Goal: Information Seeking & Learning: Understand process/instructions

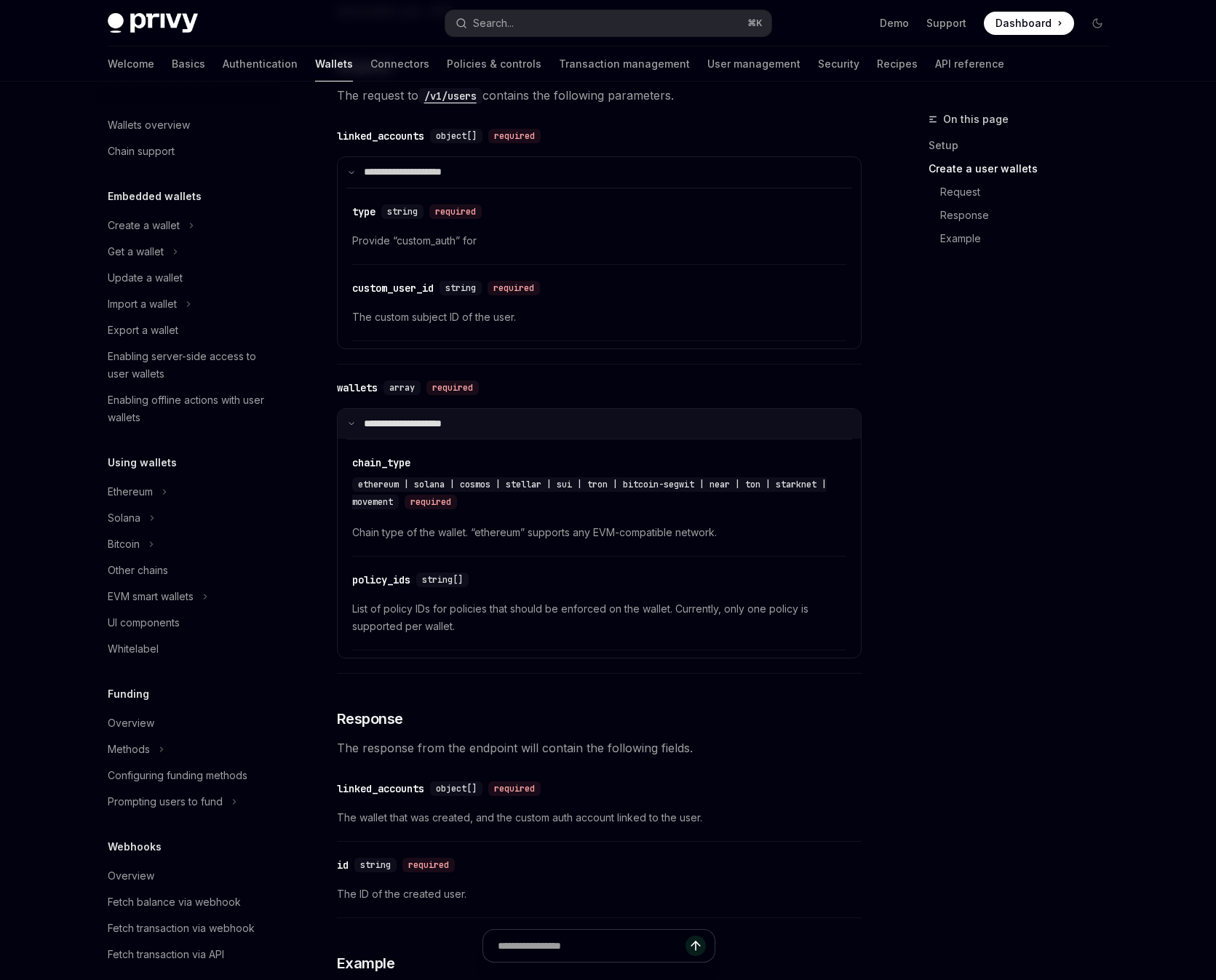
scroll to position [397, 0]
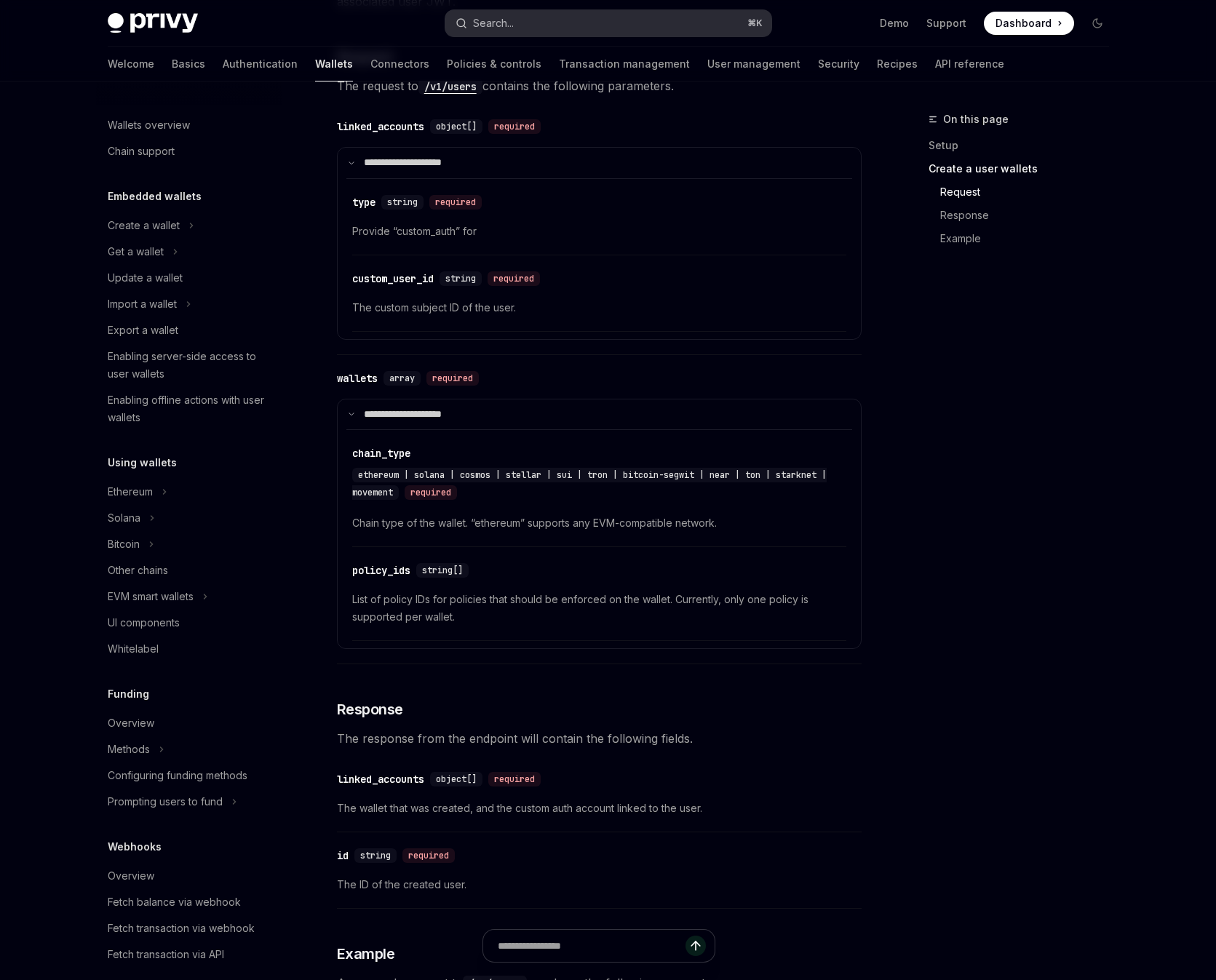
click at [569, 22] on button "Search... ⌘ K" at bounding box center [608, 23] width 326 height 26
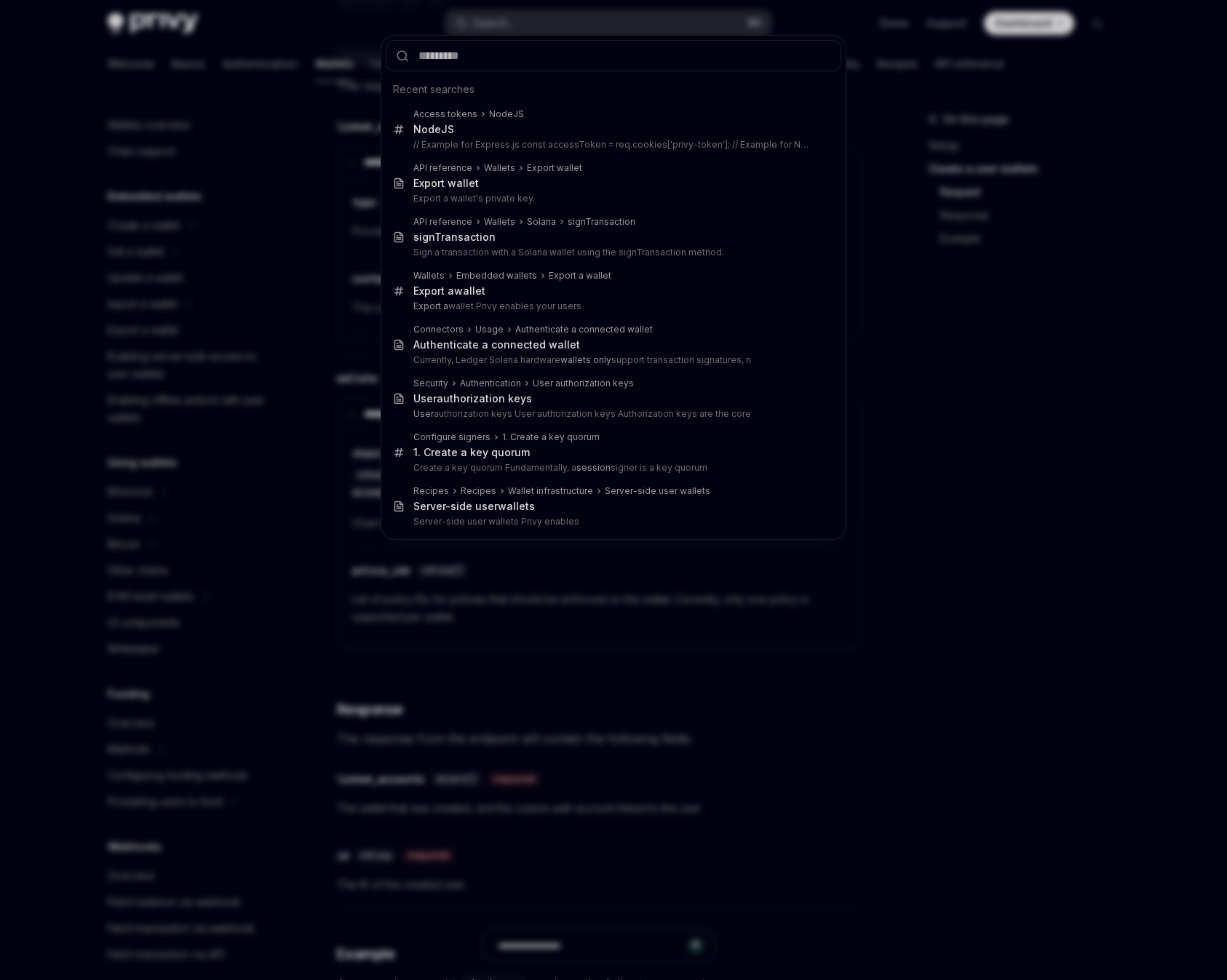
type input "**********"
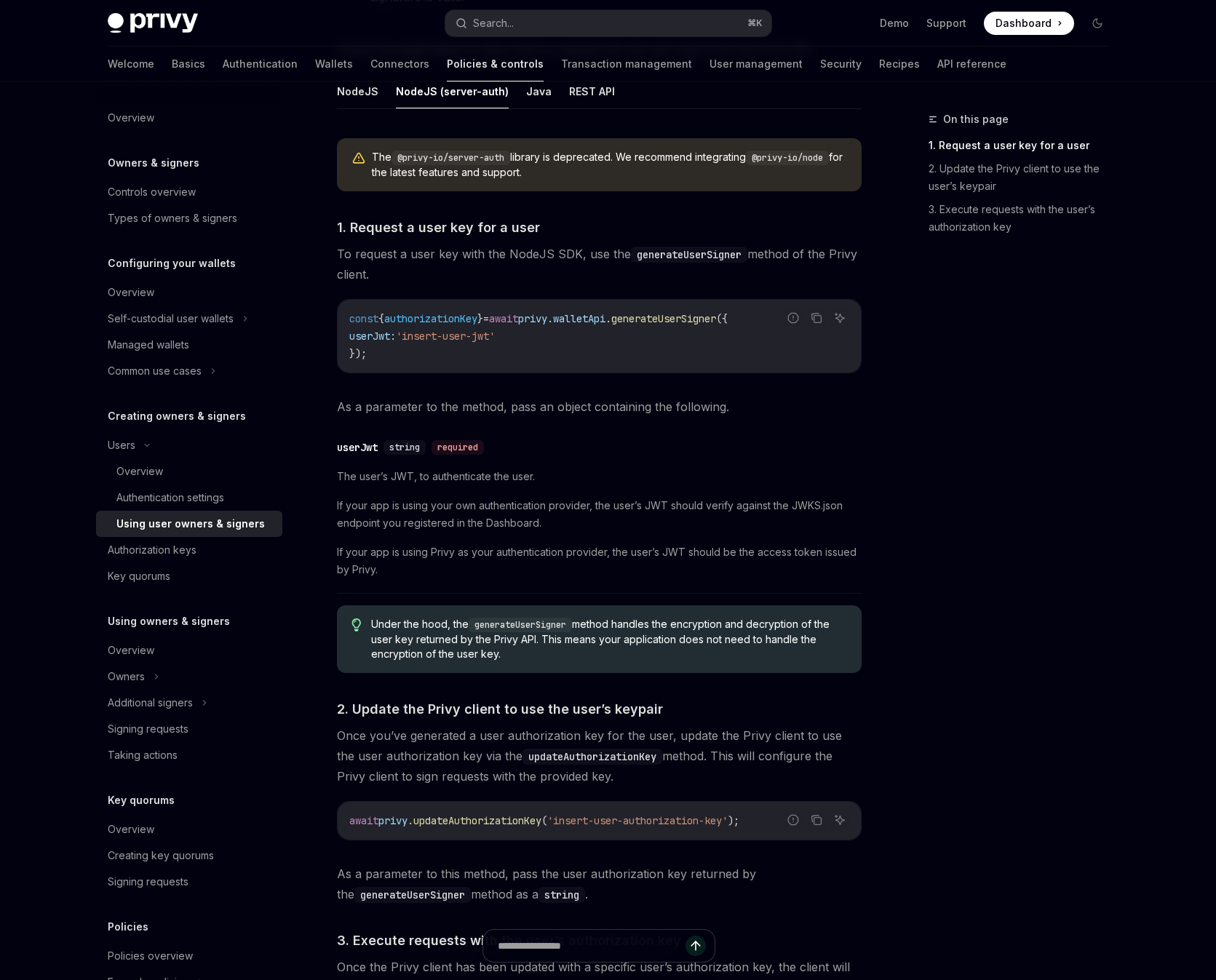
scroll to position [486, 0]
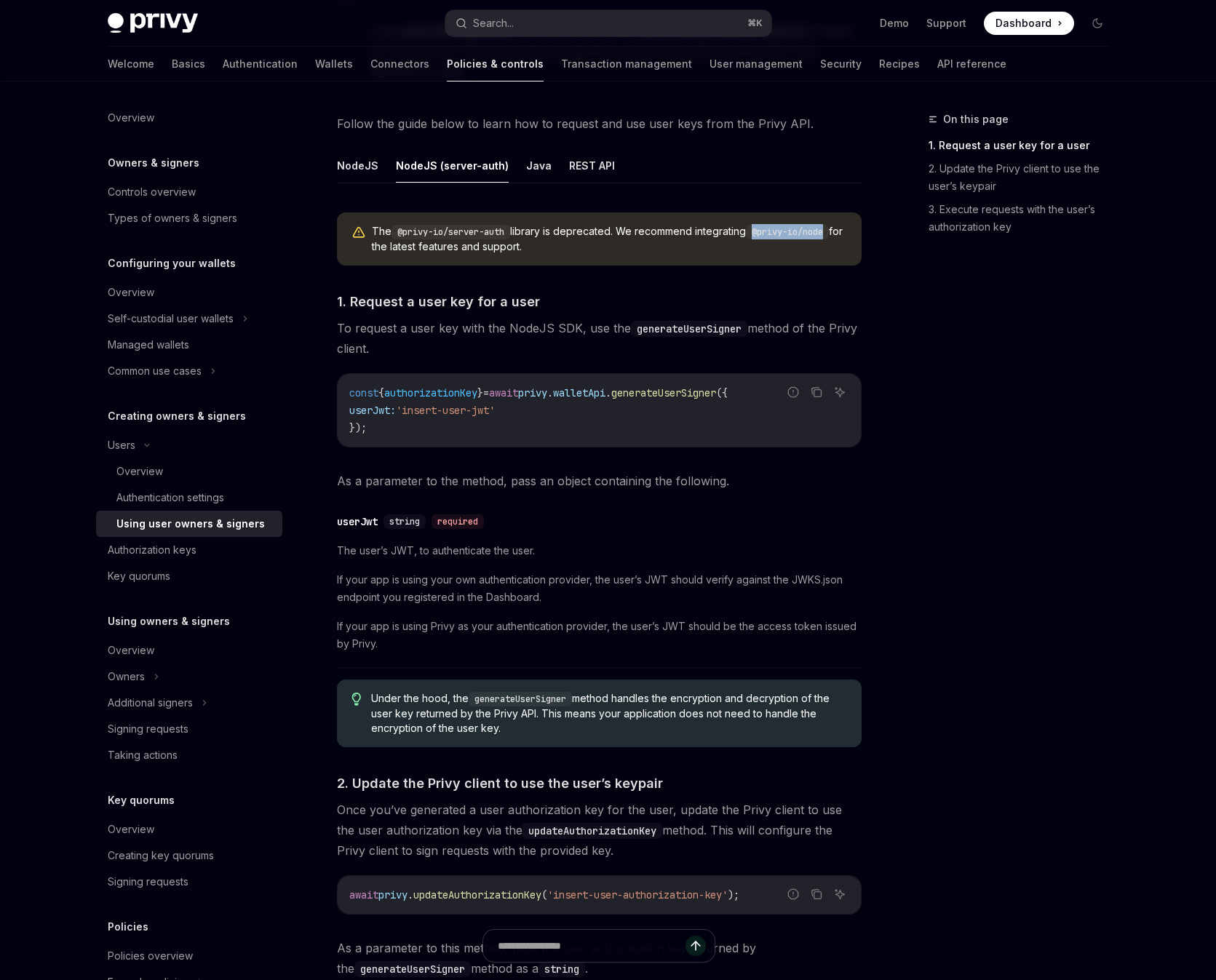
drag, startPoint x: 765, startPoint y: 231, endPoint x: 838, endPoint y: 234, distance: 73.1
click at [829, 234] on code "@privy-io/node" at bounding box center [788, 231] width 83 height 14
copy code "@privy-io/node"
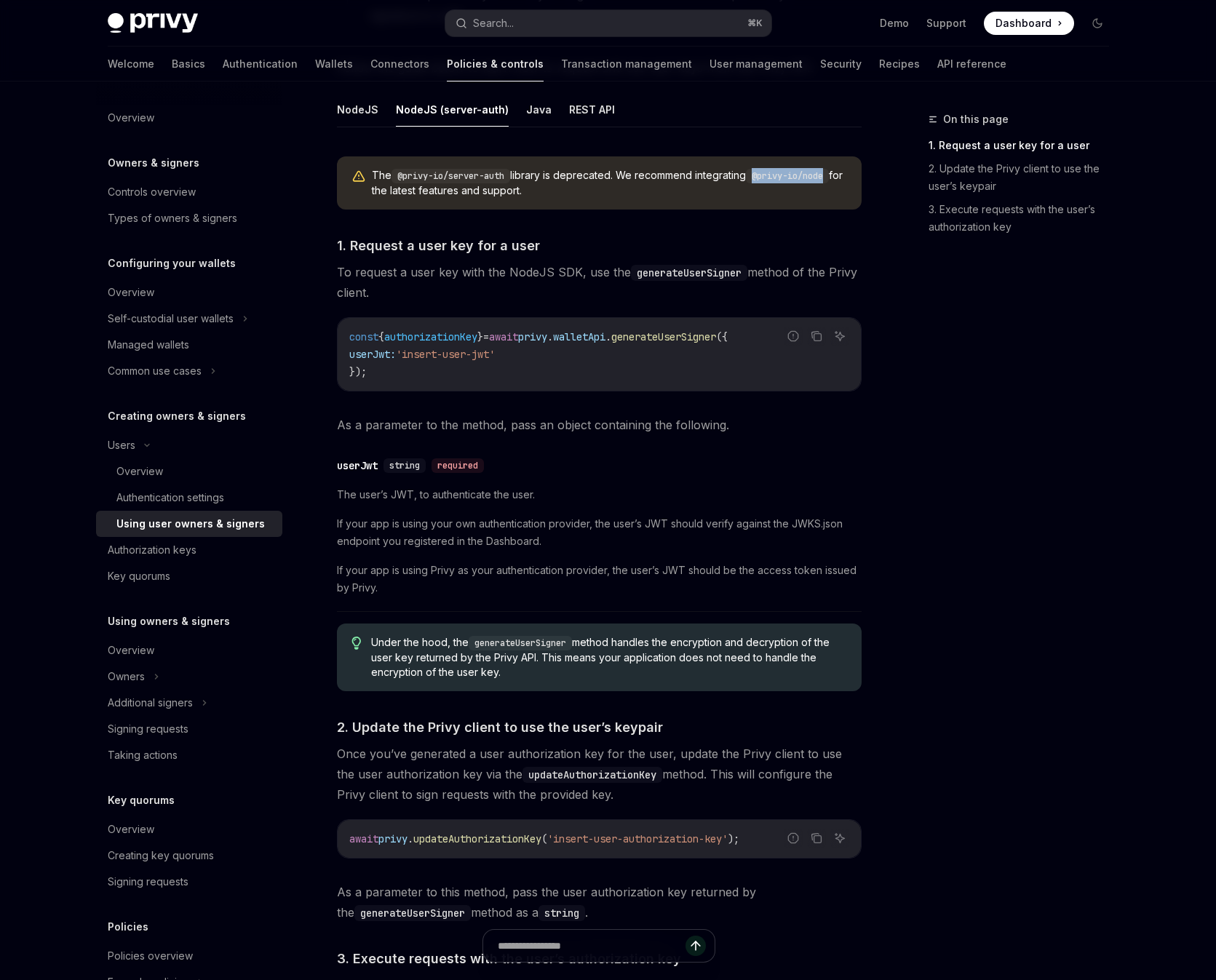
scroll to position [787, 0]
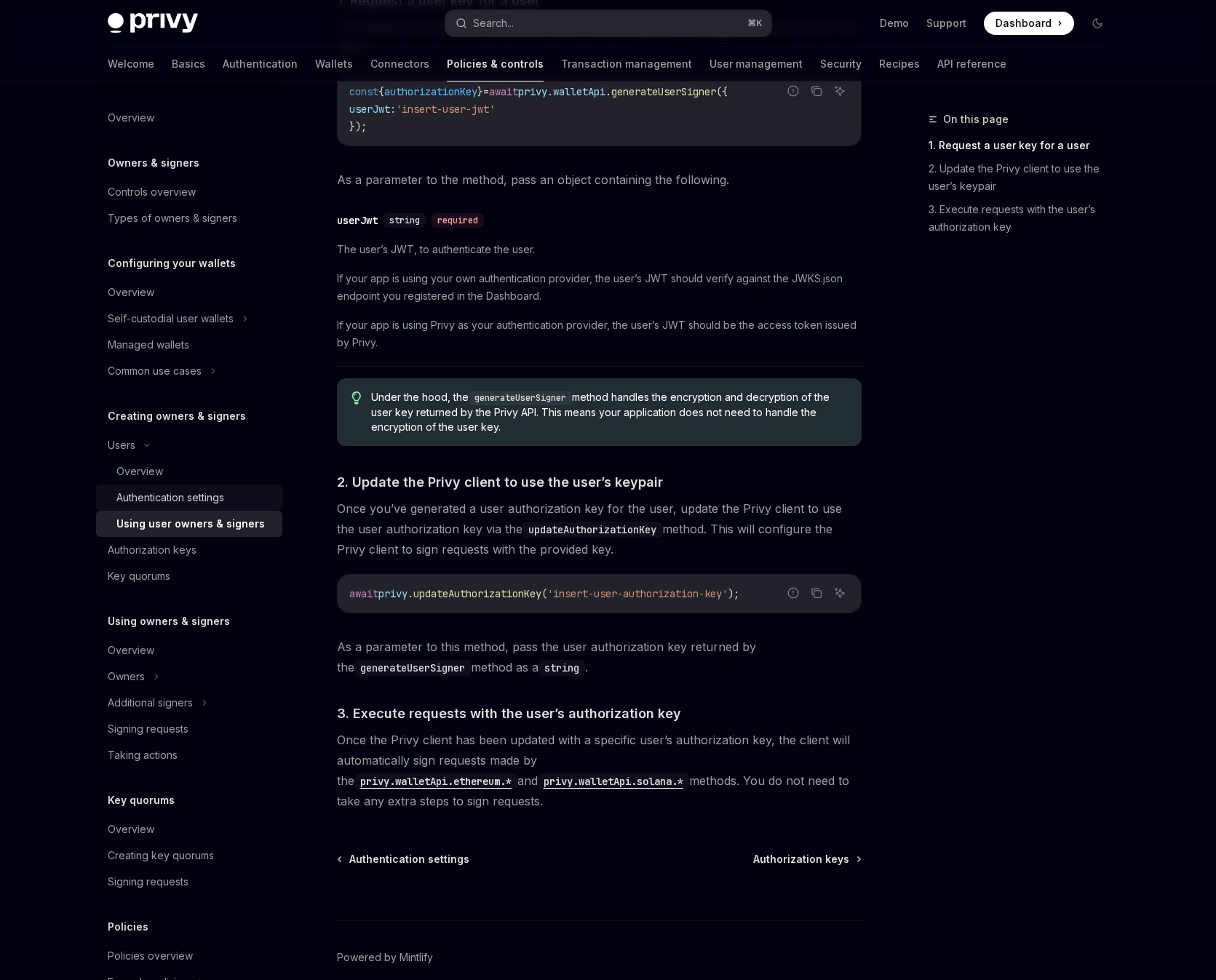
click at [219, 500] on div "Authentication settings" at bounding box center [170, 498] width 107 height 18
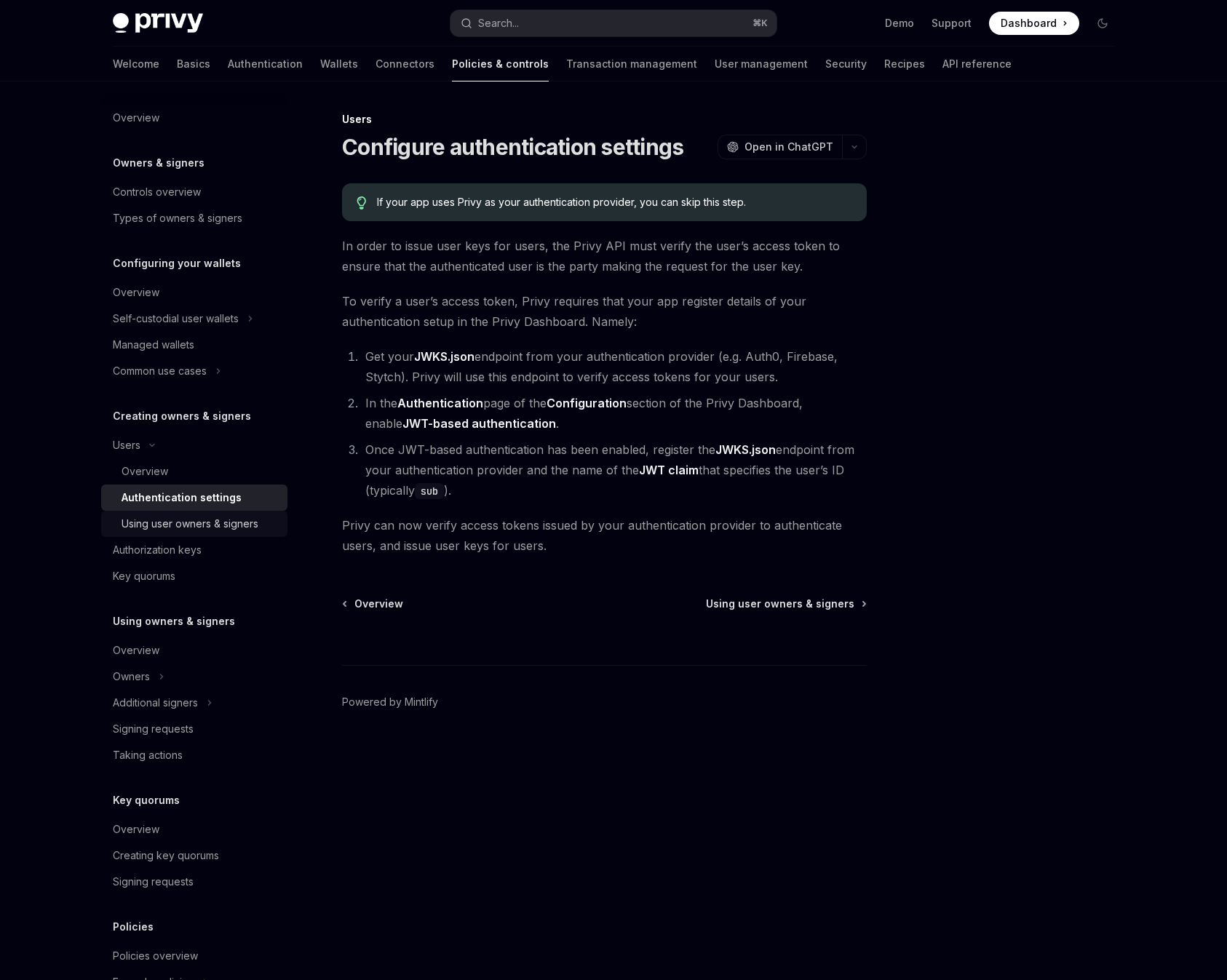
click at [223, 521] on div "Using user owners & signers" at bounding box center [190, 524] width 137 height 18
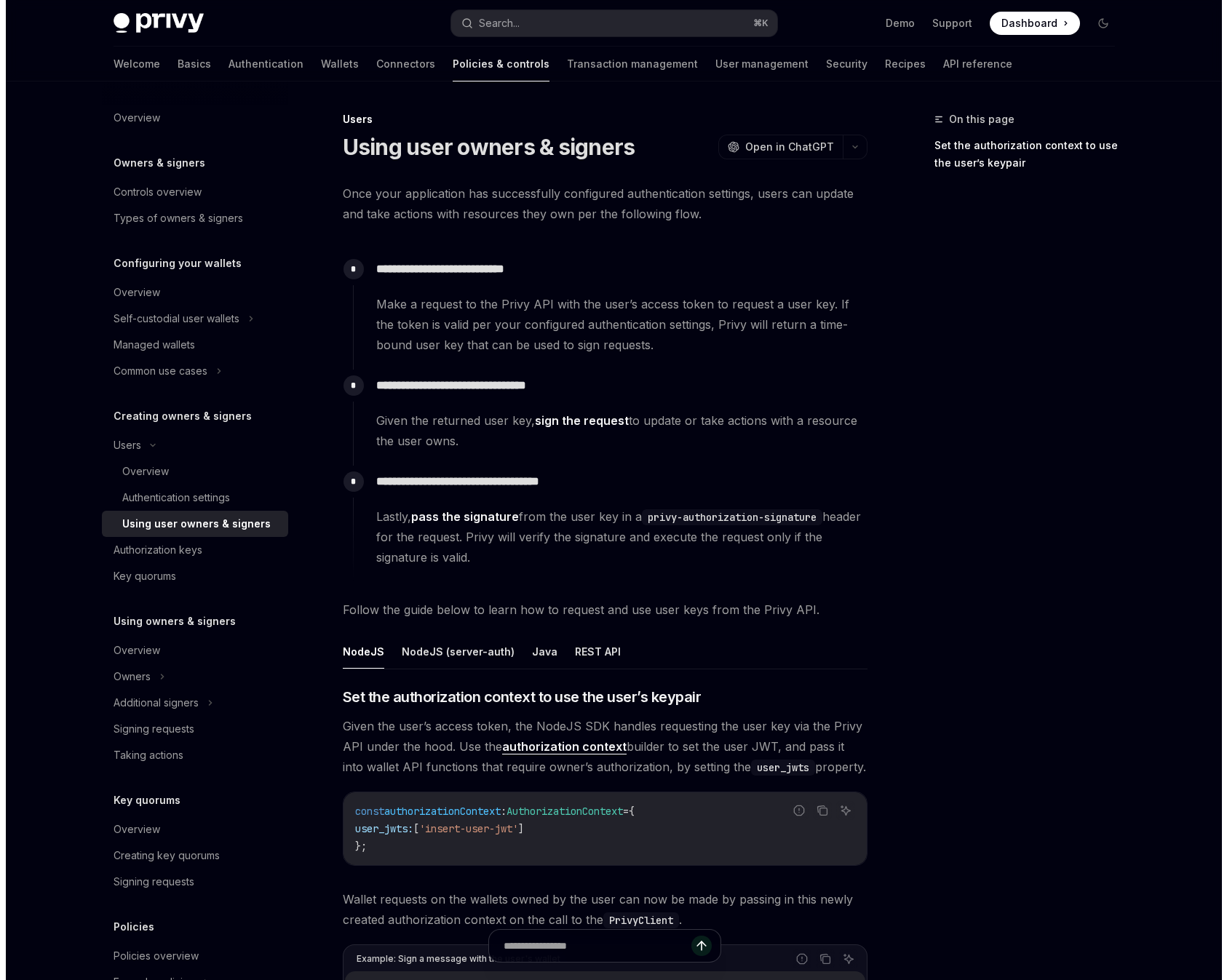
scroll to position [9, 0]
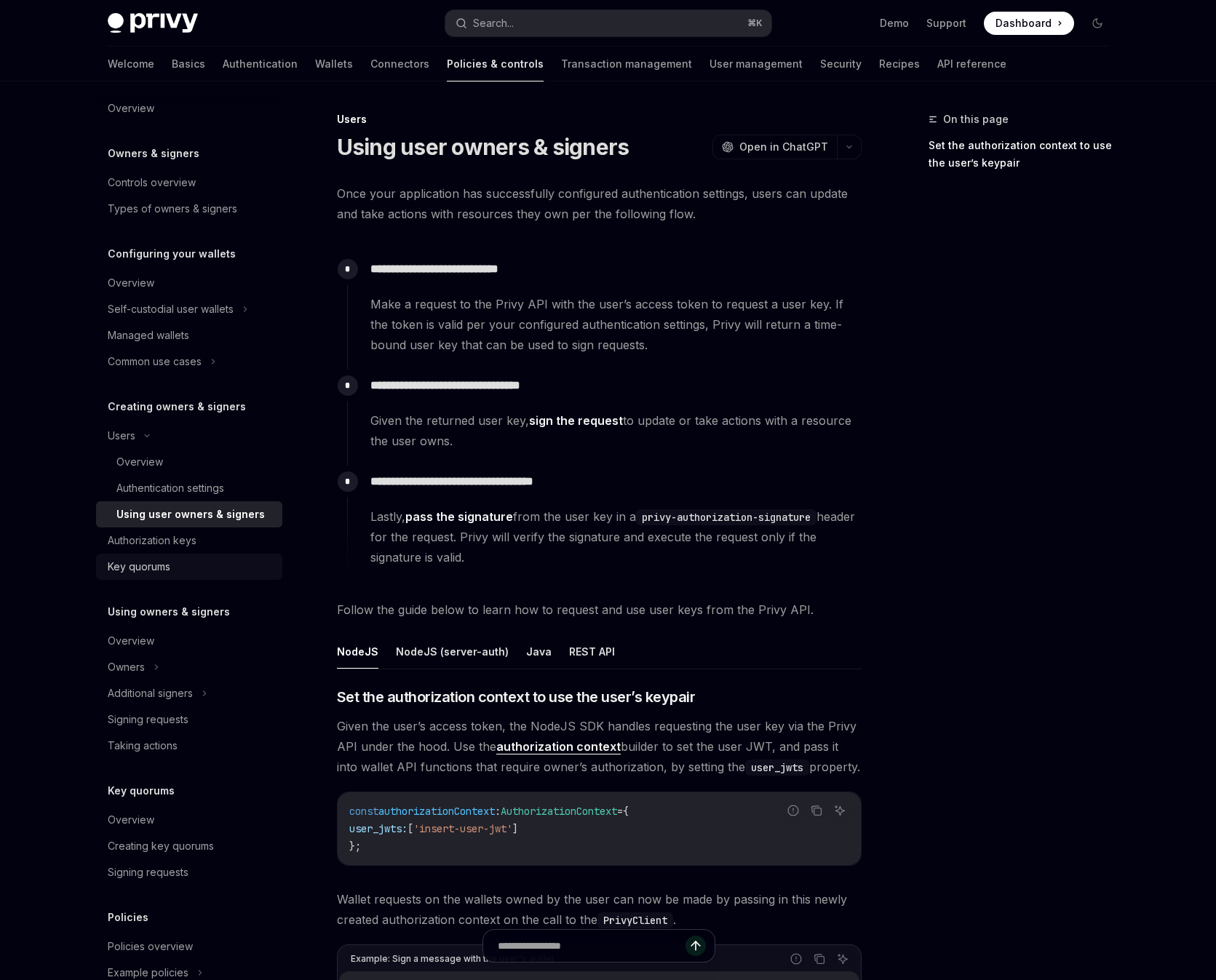
click at [200, 564] on div "Key quorums" at bounding box center [190, 567] width 166 height 18
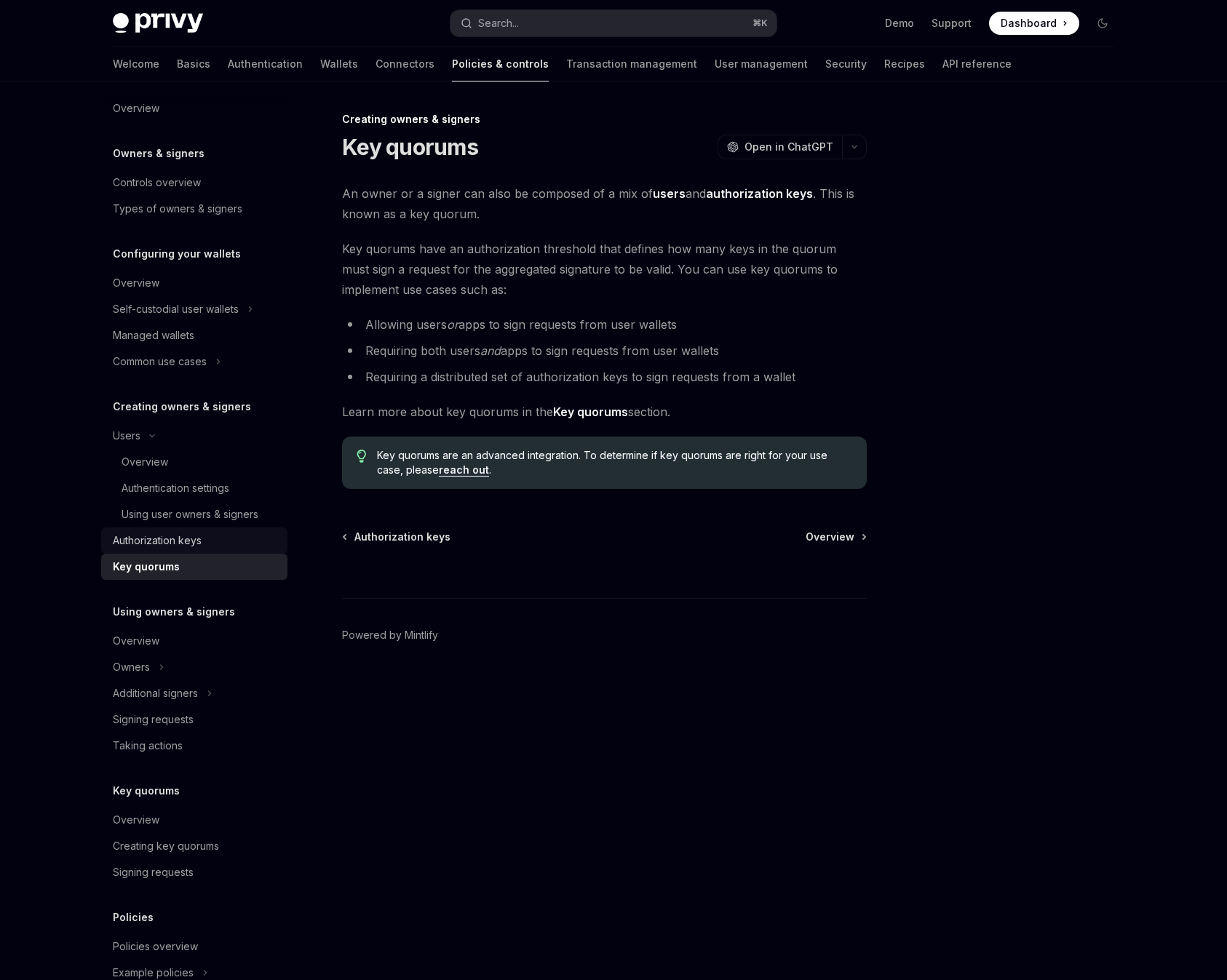
click at [236, 537] on div "Authorization keys" at bounding box center [195, 541] width 166 height 18
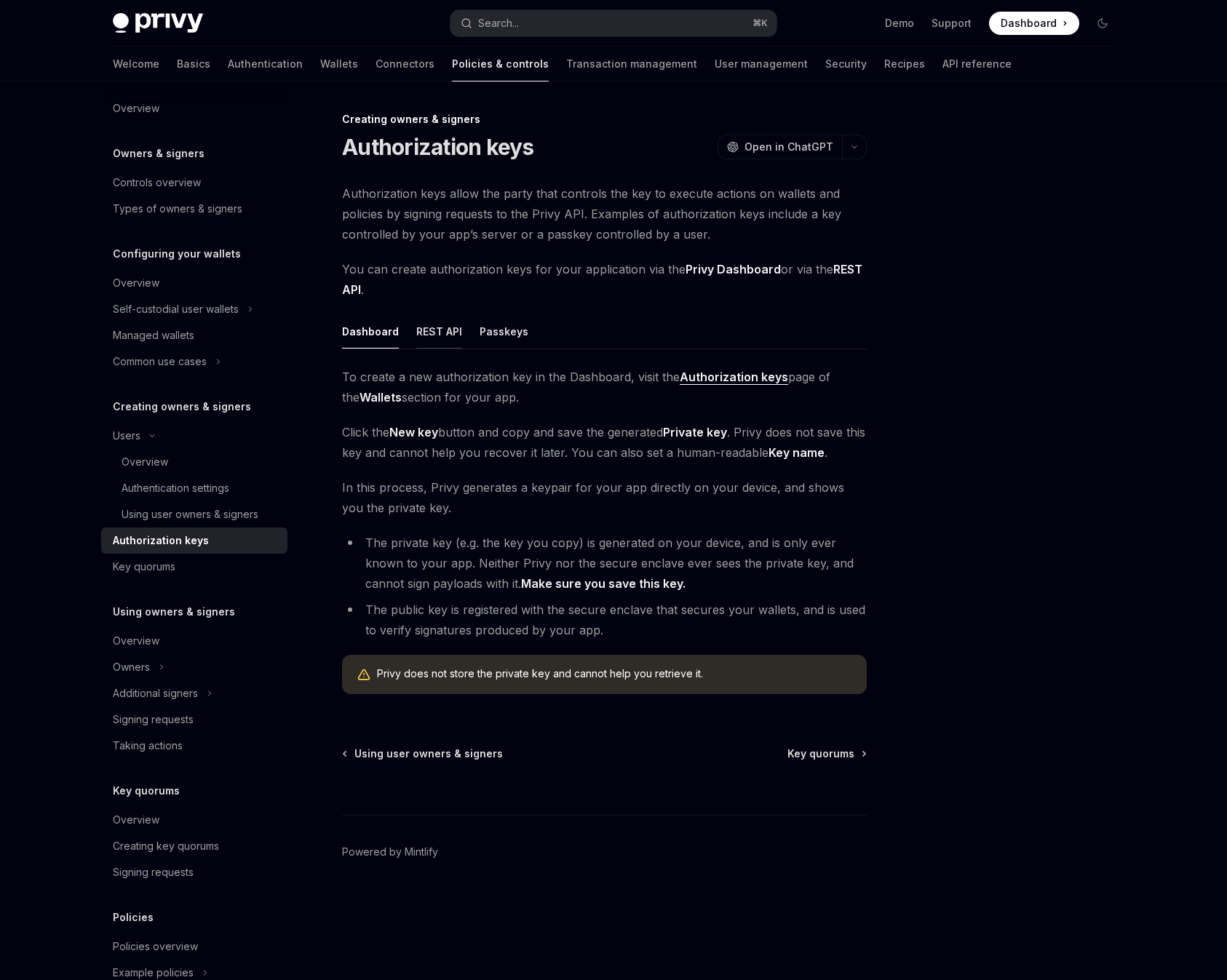
click at [424, 334] on button "REST API" at bounding box center [439, 331] width 46 height 34
type textarea "*"
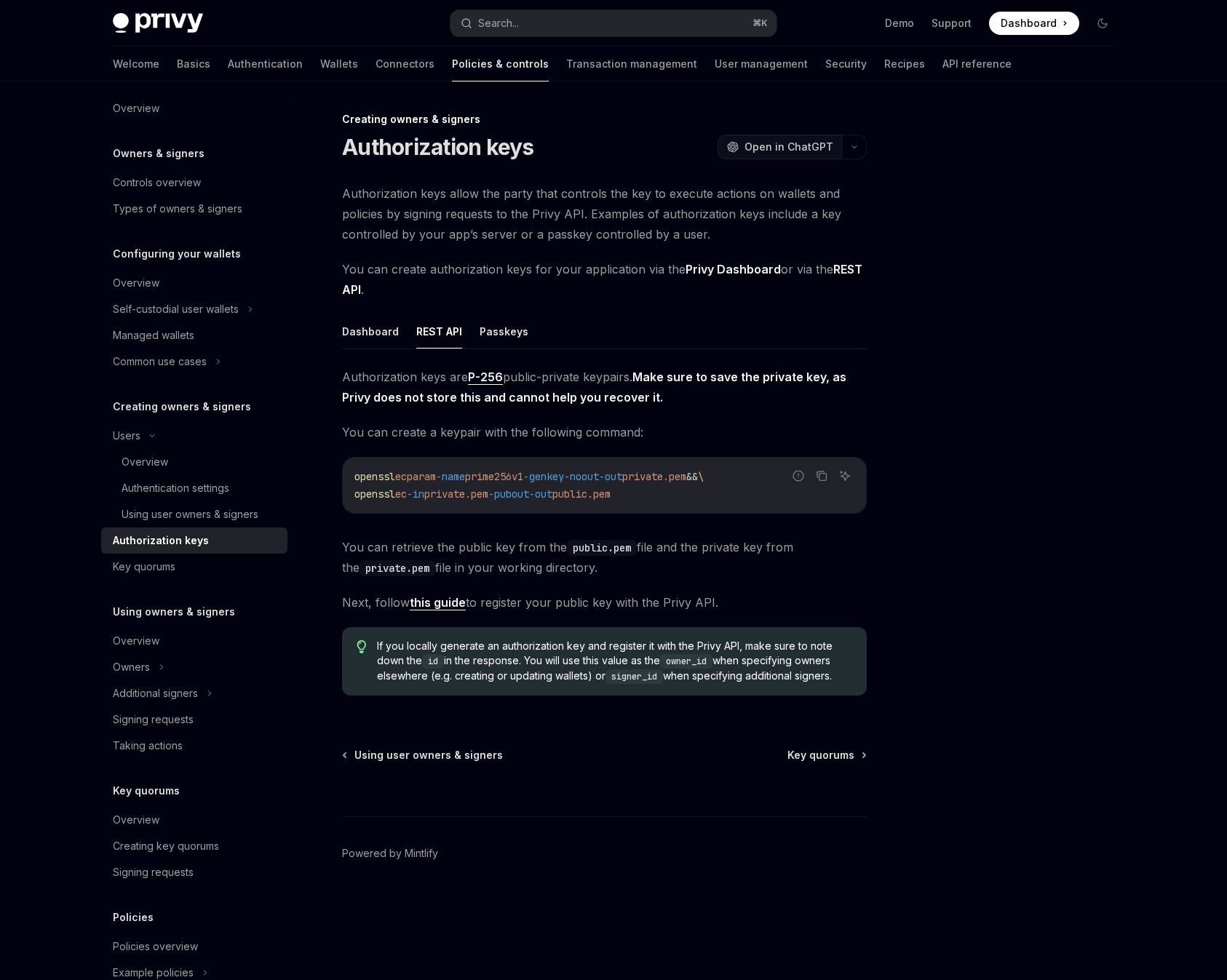
click at [799, 150] on span "Open in ChatGPT" at bounding box center [788, 146] width 89 height 14
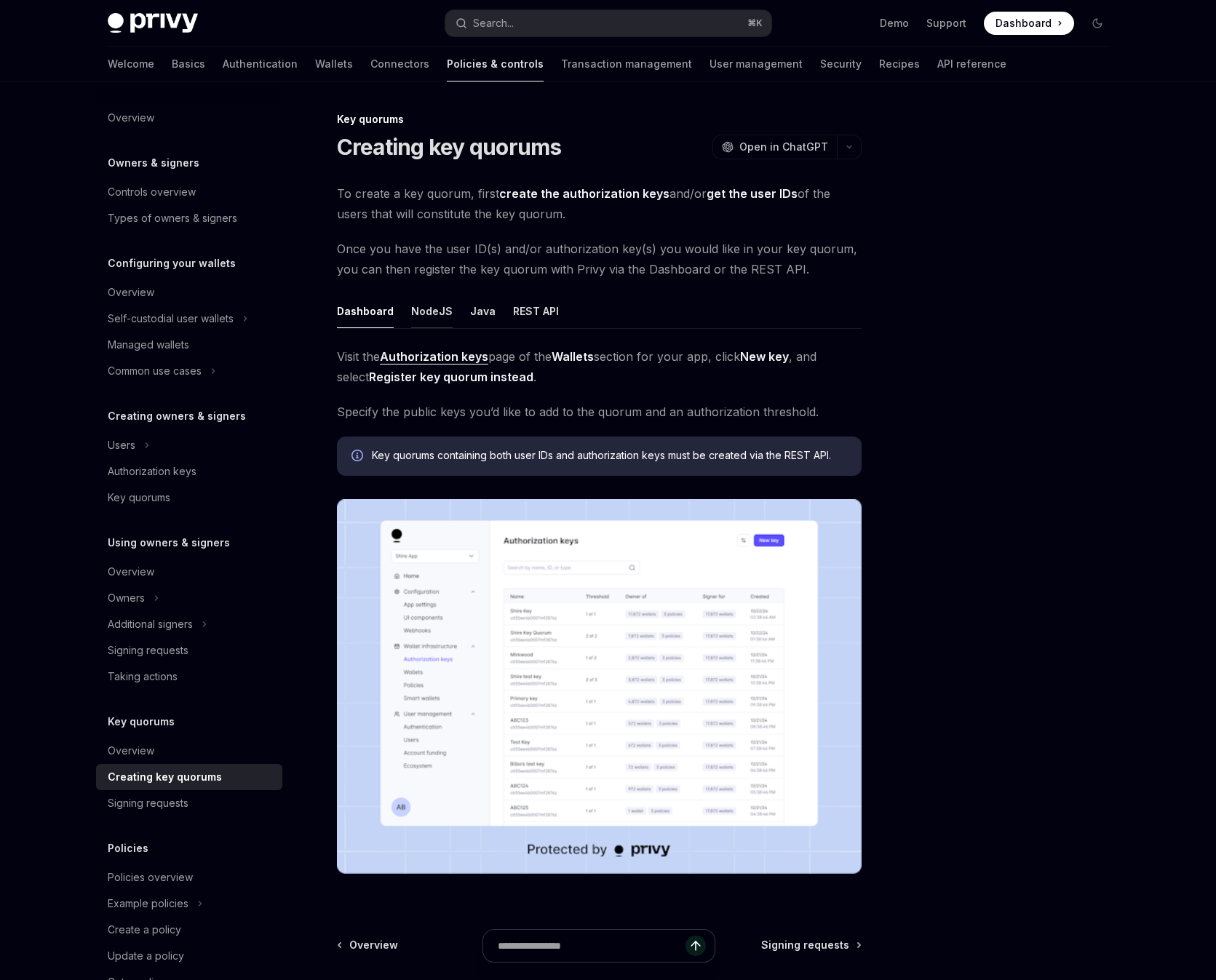
click at [416, 310] on button "NodeJS" at bounding box center [432, 311] width 41 height 34
type textarea "*"
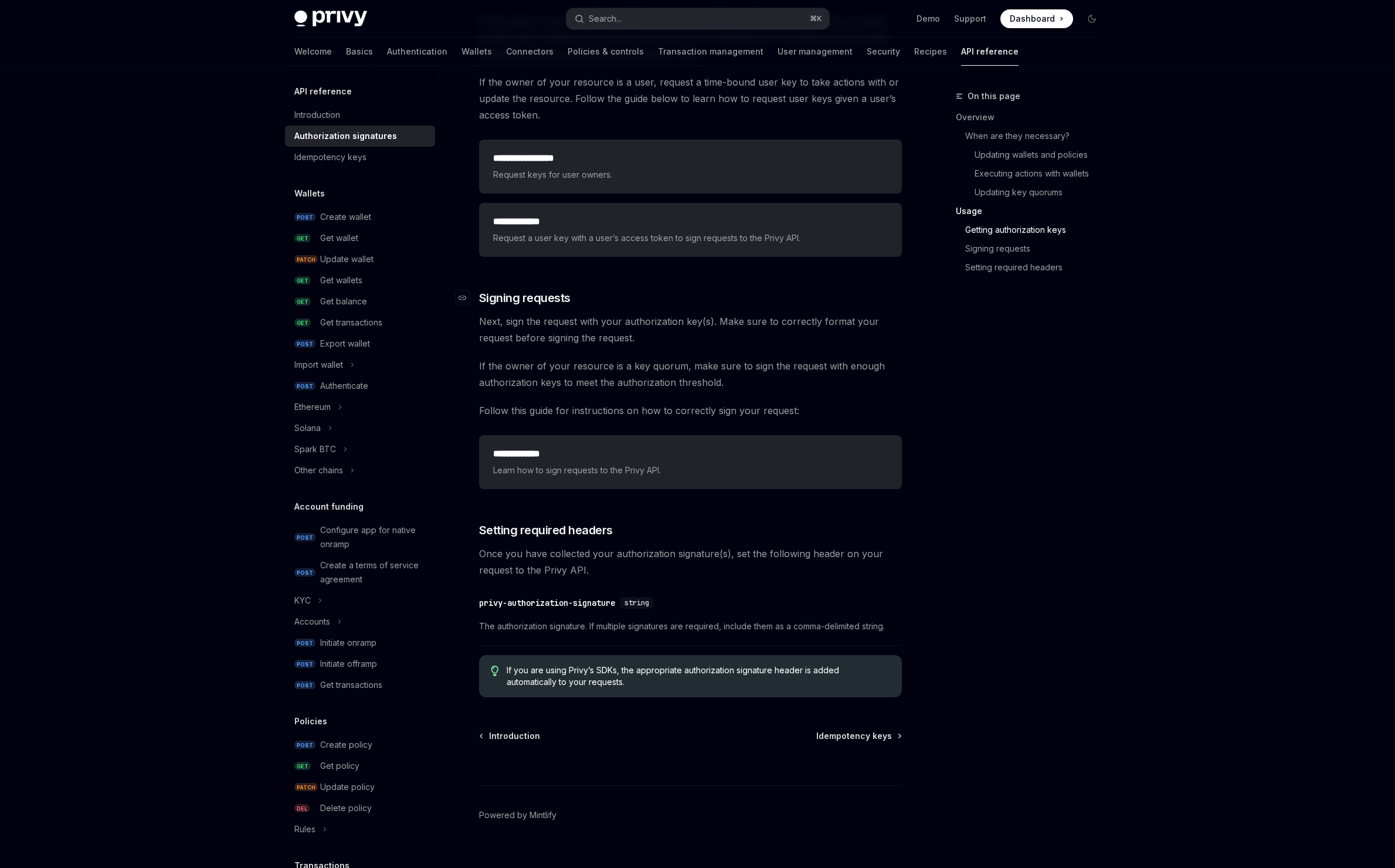
scroll to position [1599, 0]
